Goal: Task Accomplishment & Management: Manage account settings

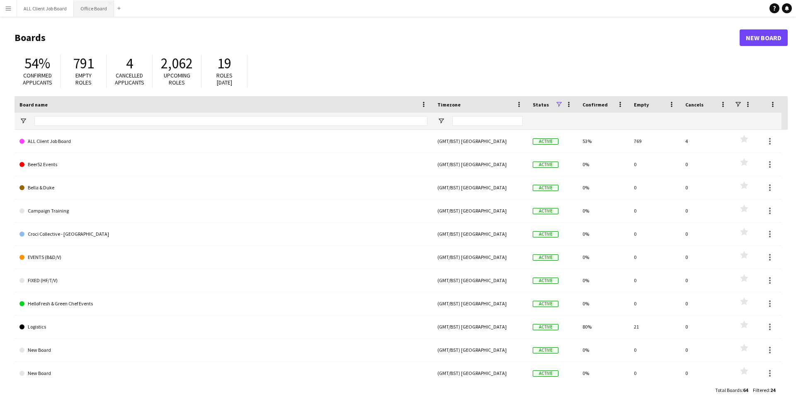
click at [92, 10] on button "Office Board Close" at bounding box center [94, 8] width 40 height 16
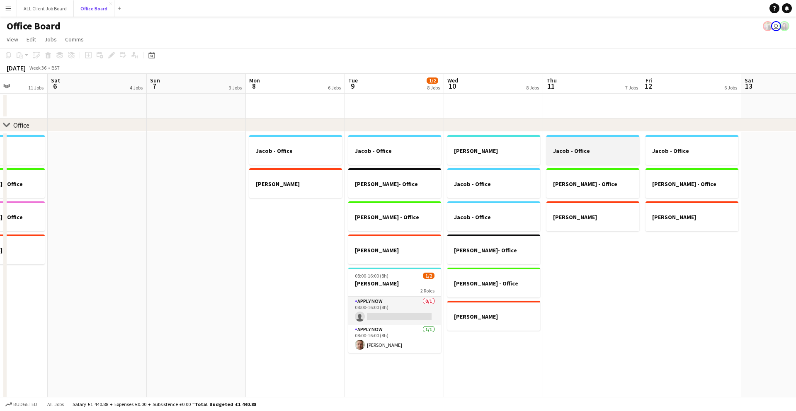
scroll to position [0, 349]
click at [678, 151] on h3 "Jacob - Office" at bounding box center [691, 150] width 93 height 7
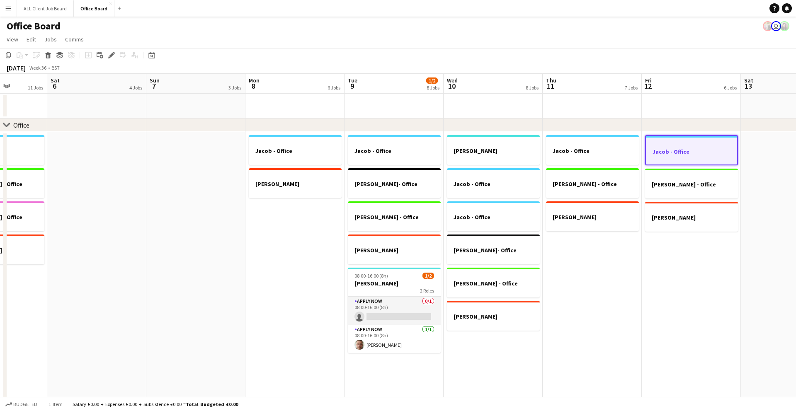
drag, startPoint x: 678, startPoint y: 151, endPoint x: 658, endPoint y: 149, distance: 19.6
click at [658, 149] on h3 "Jacob - Office" at bounding box center [691, 151] width 91 height 7
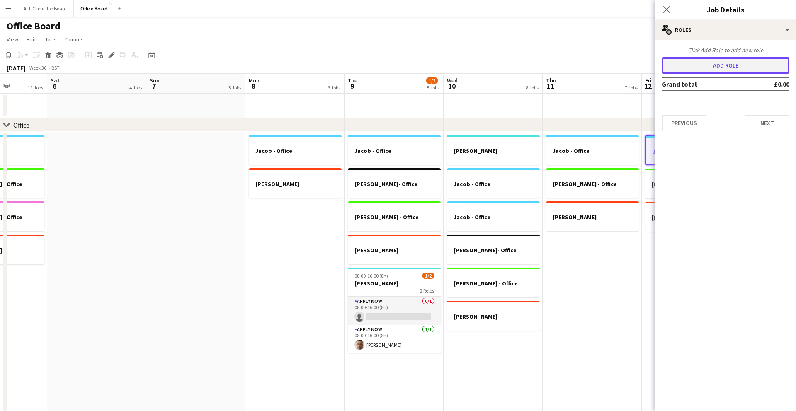
click at [701, 61] on button "Add role" at bounding box center [726, 65] width 128 height 17
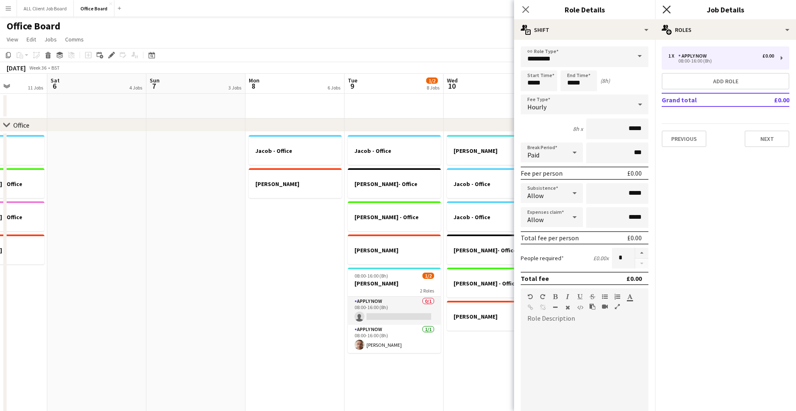
click at [664, 9] on icon "Close pop-in" at bounding box center [667, 9] width 8 height 8
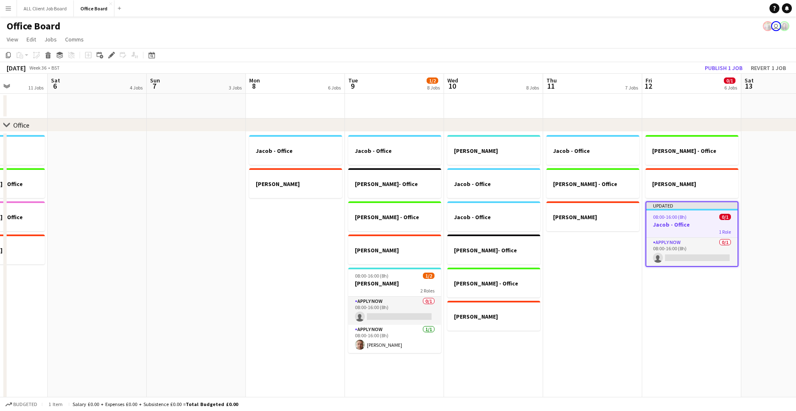
click at [684, 287] on app-date-cell "[PERSON_NAME] - Office [PERSON_NAME] Updated 08:00-16:00 (8h) 0/1 Jacob - Offic…" at bounding box center [691, 306] width 99 height 348
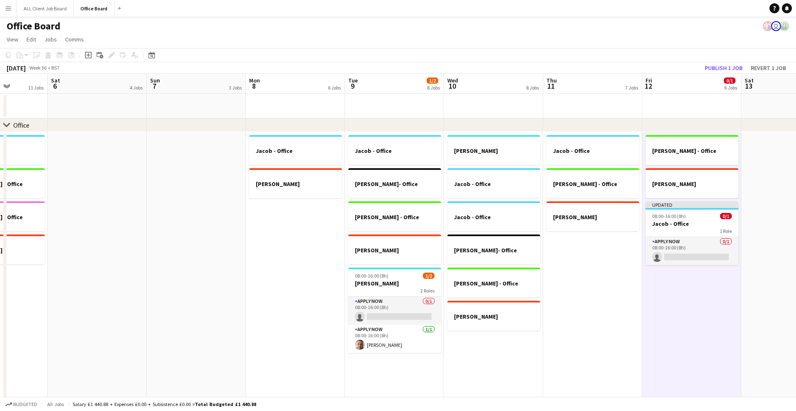
scroll to position [0, 348]
click at [694, 240] on app-card-role "APPLY NOW 0/1 08:00-16:00 (8h) single-neutral-actions" at bounding box center [692, 251] width 93 height 28
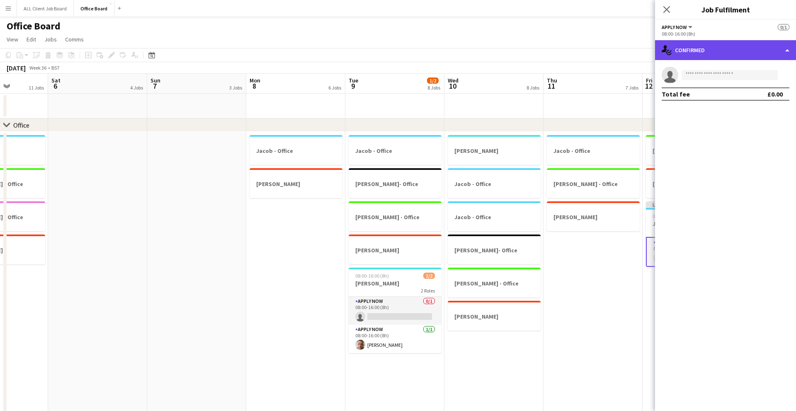
click at [684, 45] on div "single-neutral-actions-check-2 Confirmed" at bounding box center [725, 50] width 141 height 20
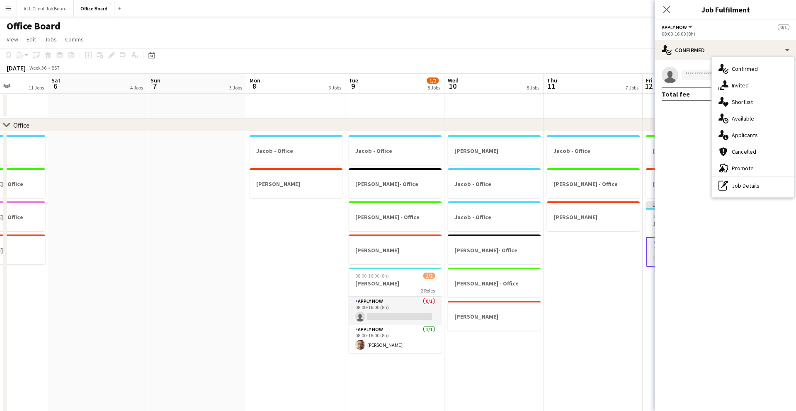
click at [667, 1] on div "Close pop-in" at bounding box center [666, 9] width 23 height 19
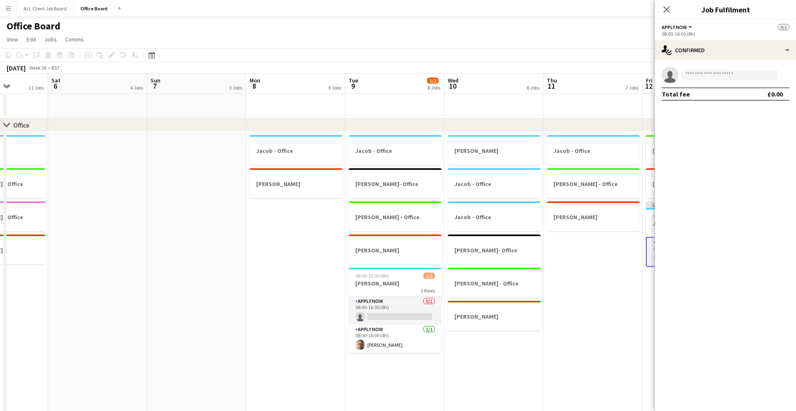
drag, startPoint x: 667, startPoint y: 7, endPoint x: 665, endPoint y: 37, distance: 29.9
click at [667, 7] on icon "Close pop-in" at bounding box center [667, 9] width 7 height 7
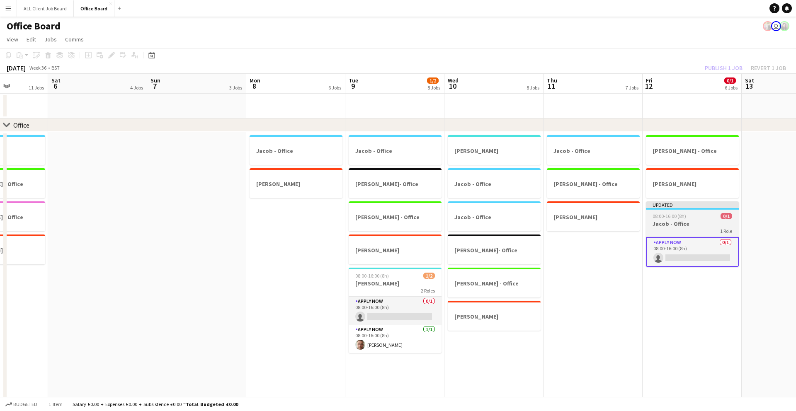
click at [680, 227] on app-job-card "Updated 08:00-16:00 (8h) 0/1 Jacob - Office 1 Role APPLY NOW 0/1 08:00-16:00 (8…" at bounding box center [692, 235] width 93 height 66
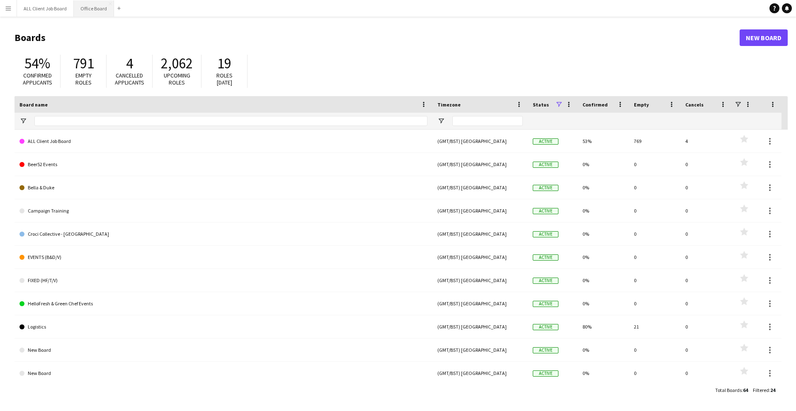
click at [95, 15] on button "Office Board Close" at bounding box center [94, 8] width 40 height 16
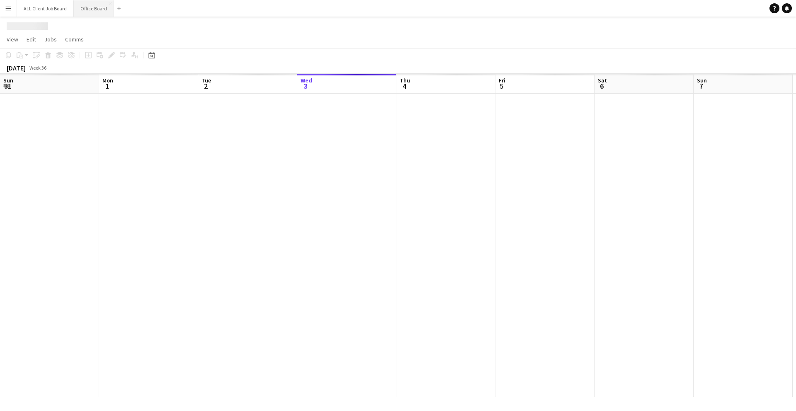
scroll to position [0, 198]
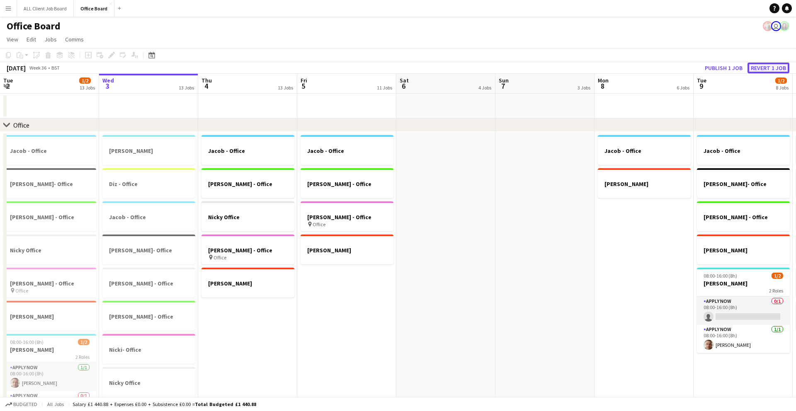
click at [764, 69] on button "Revert 1 job" at bounding box center [769, 68] width 42 height 11
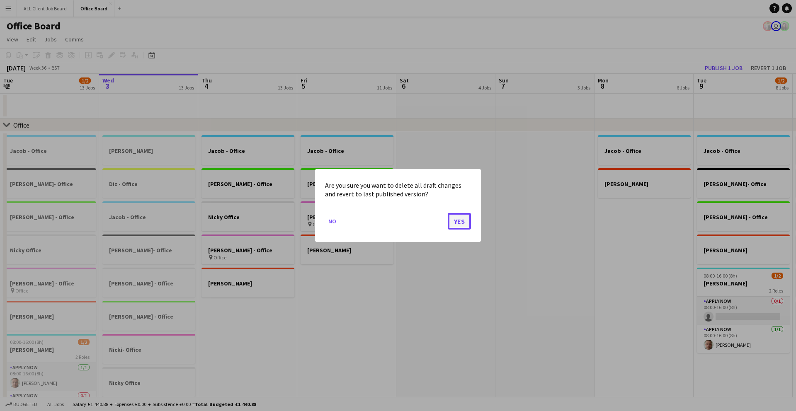
click at [455, 220] on button "Yes" at bounding box center [459, 221] width 23 height 17
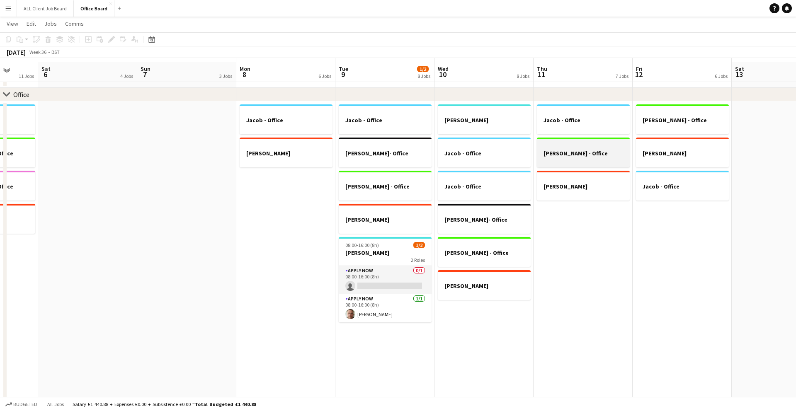
scroll to position [36, 0]
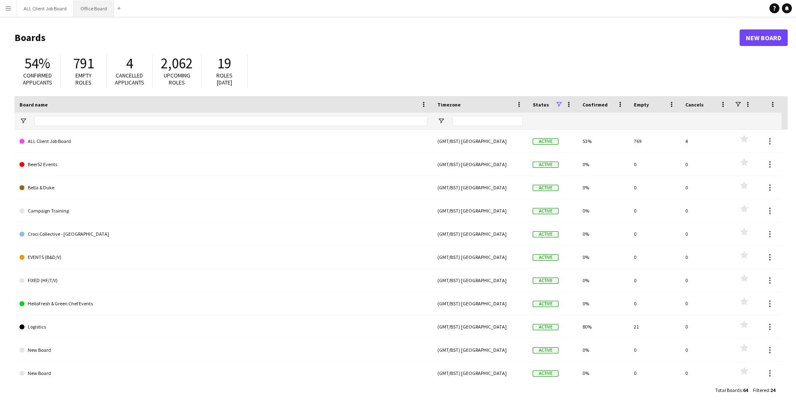
click at [97, 10] on button "Office Board Close" at bounding box center [94, 8] width 40 height 16
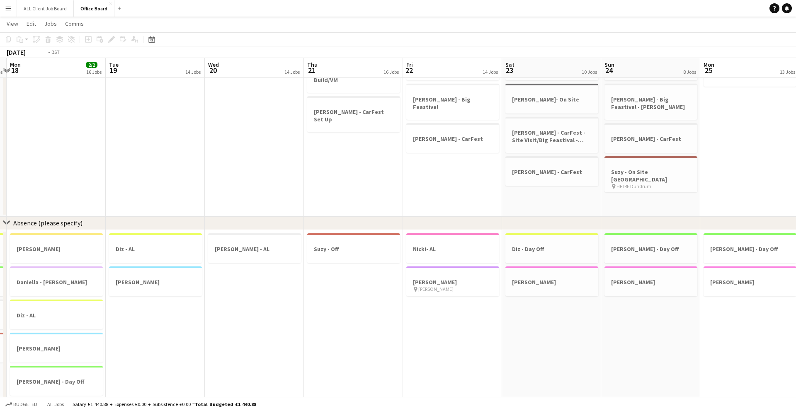
scroll to position [0, 188]
click at [182, 282] on h3 "[PERSON_NAME]" at bounding box center [158, 282] width 93 height 7
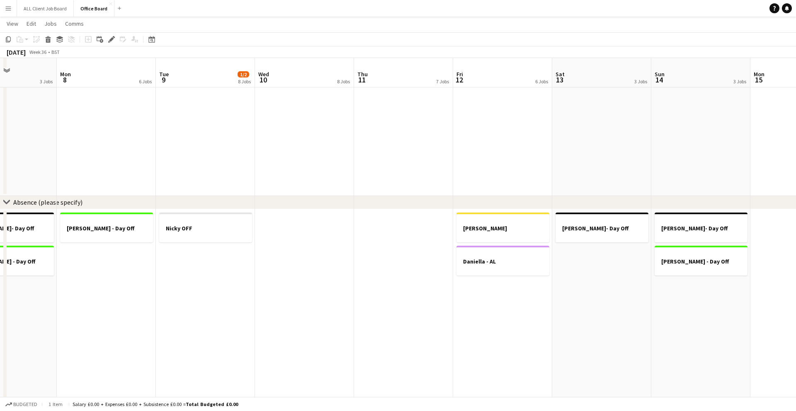
scroll to position [856, 0]
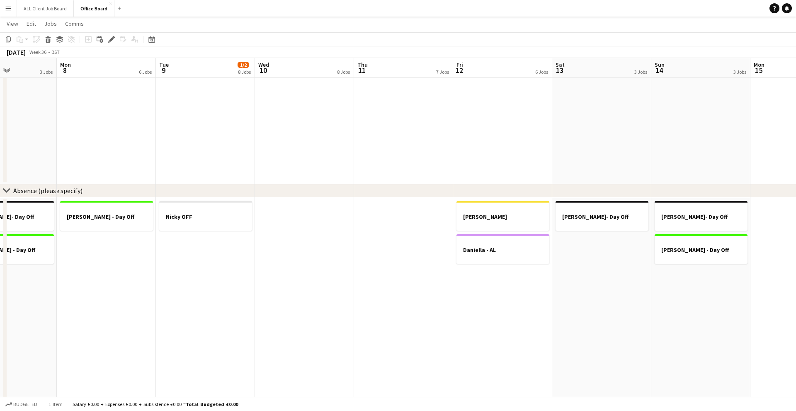
click at [515, 280] on app-date-cell "[PERSON_NAME] - AL [PERSON_NAME] - AL" at bounding box center [502, 322] width 99 height 249
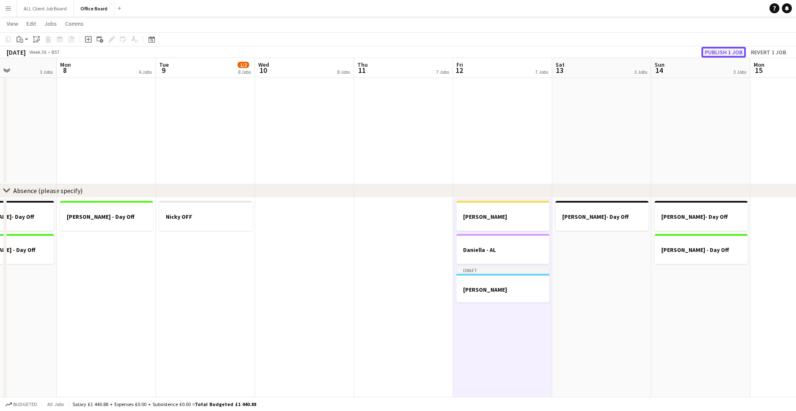
click at [710, 49] on button "Publish 1 job" at bounding box center [724, 52] width 44 height 11
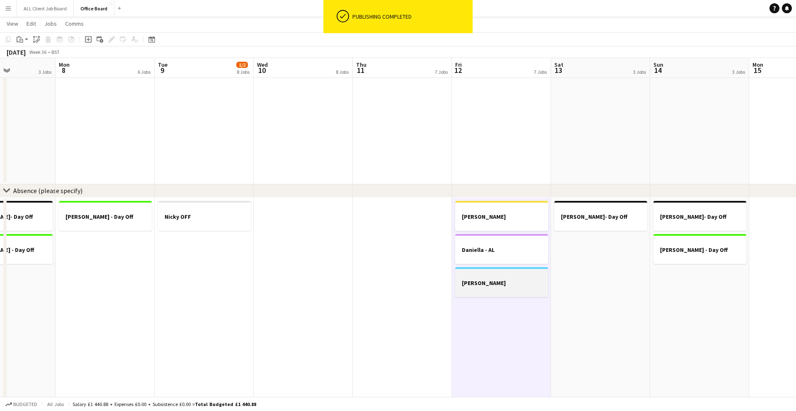
click at [518, 285] on app-job-card "[PERSON_NAME]" at bounding box center [501, 283] width 93 height 30
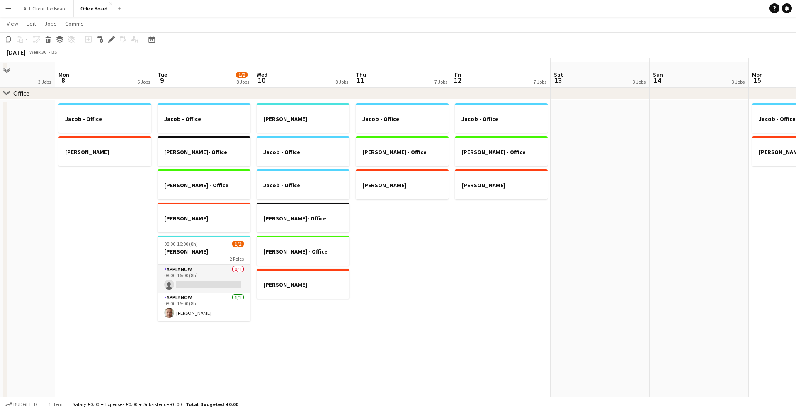
scroll to position [0, 0]
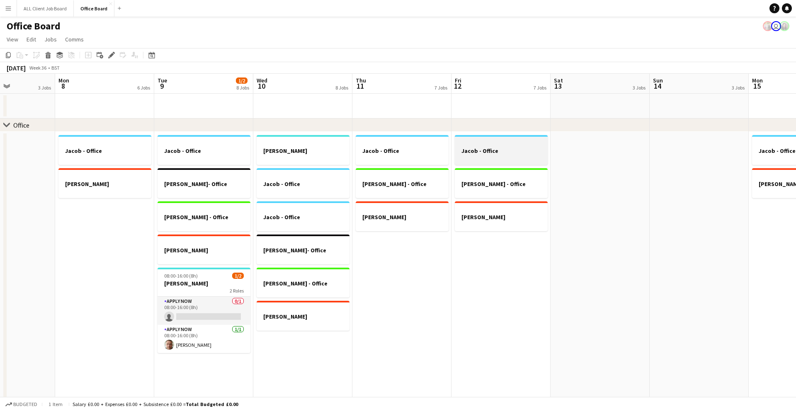
click at [510, 144] on div at bounding box center [501, 143] width 93 height 6
click at [49, 56] on icon at bounding box center [48, 56] width 5 height 4
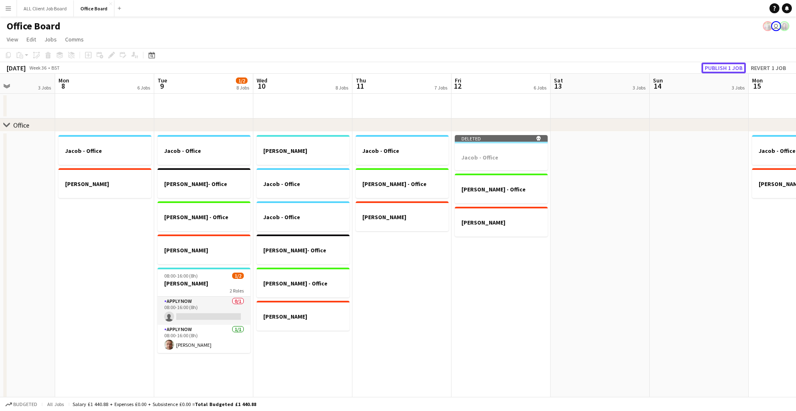
click at [735, 68] on button "Publish 1 job" at bounding box center [724, 68] width 44 height 11
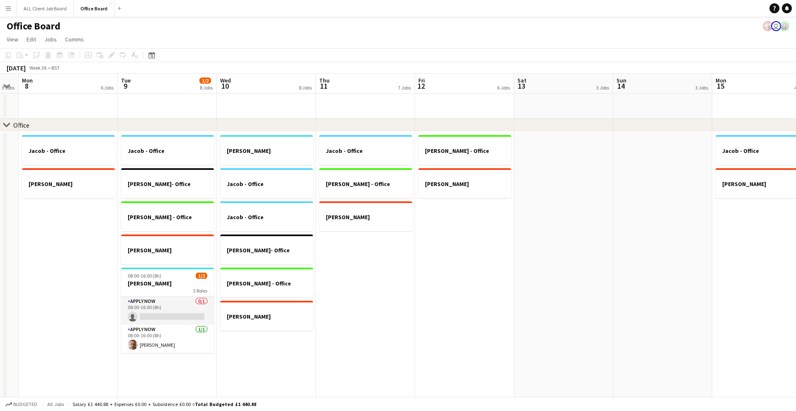
scroll to position [0, 179]
drag, startPoint x: 252, startPoint y: 210, endPoint x: 243, endPoint y: 212, distance: 9.7
click at [243, 212] on div at bounding box center [267, 210] width 93 height 6
click at [48, 56] on icon at bounding box center [48, 56] width 5 height 4
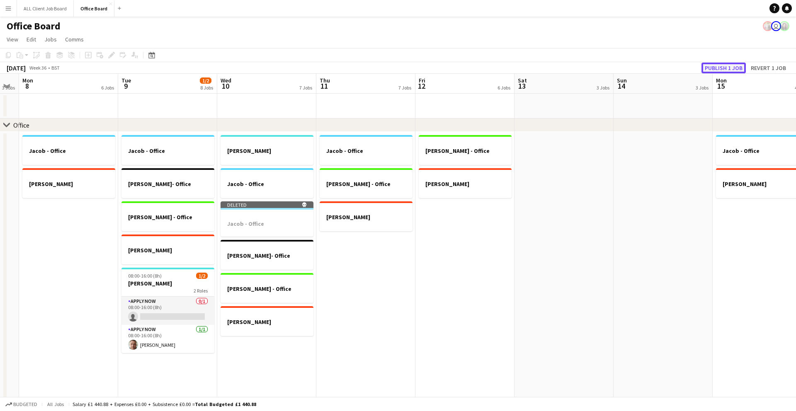
click at [710, 66] on button "Publish 1 job" at bounding box center [724, 68] width 44 height 11
